Goal: Information Seeking & Learning: Learn about a topic

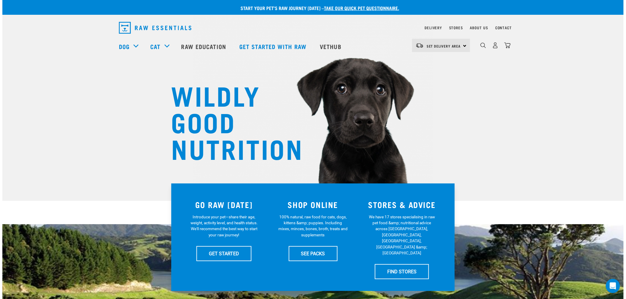
click at [483, 52] on div "0" at bounding box center [490, 47] width 41 height 24
click at [483, 48] on img "dropdown navigation" at bounding box center [483, 46] width 6 height 6
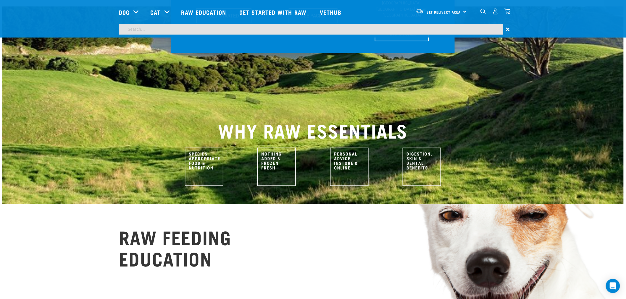
scroll to position [262, 0]
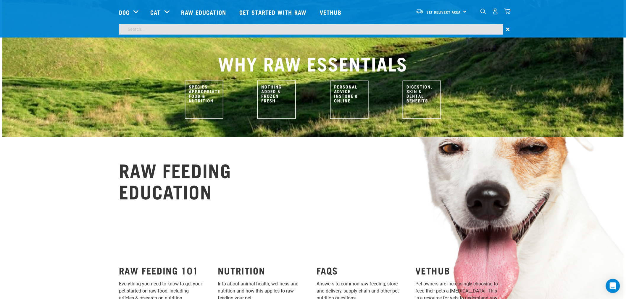
click at [443, 30] on input "search" at bounding box center [311, 29] width 384 height 11
type input "body condition"
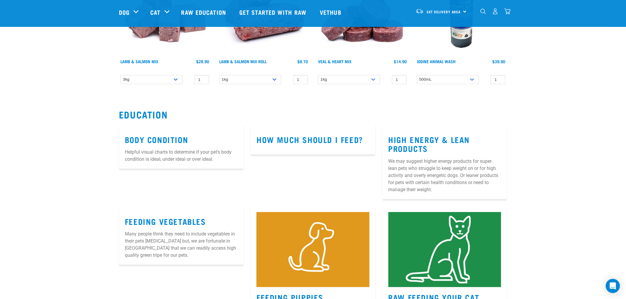
scroll to position [131, 0]
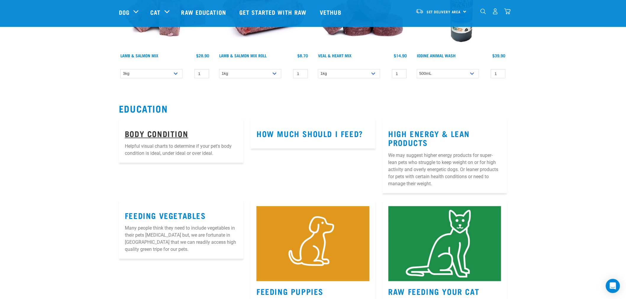
click at [161, 131] on link "Body Condition" at bounding box center [156, 133] width 63 height 4
